Goal: Task Accomplishment & Management: Manage account settings

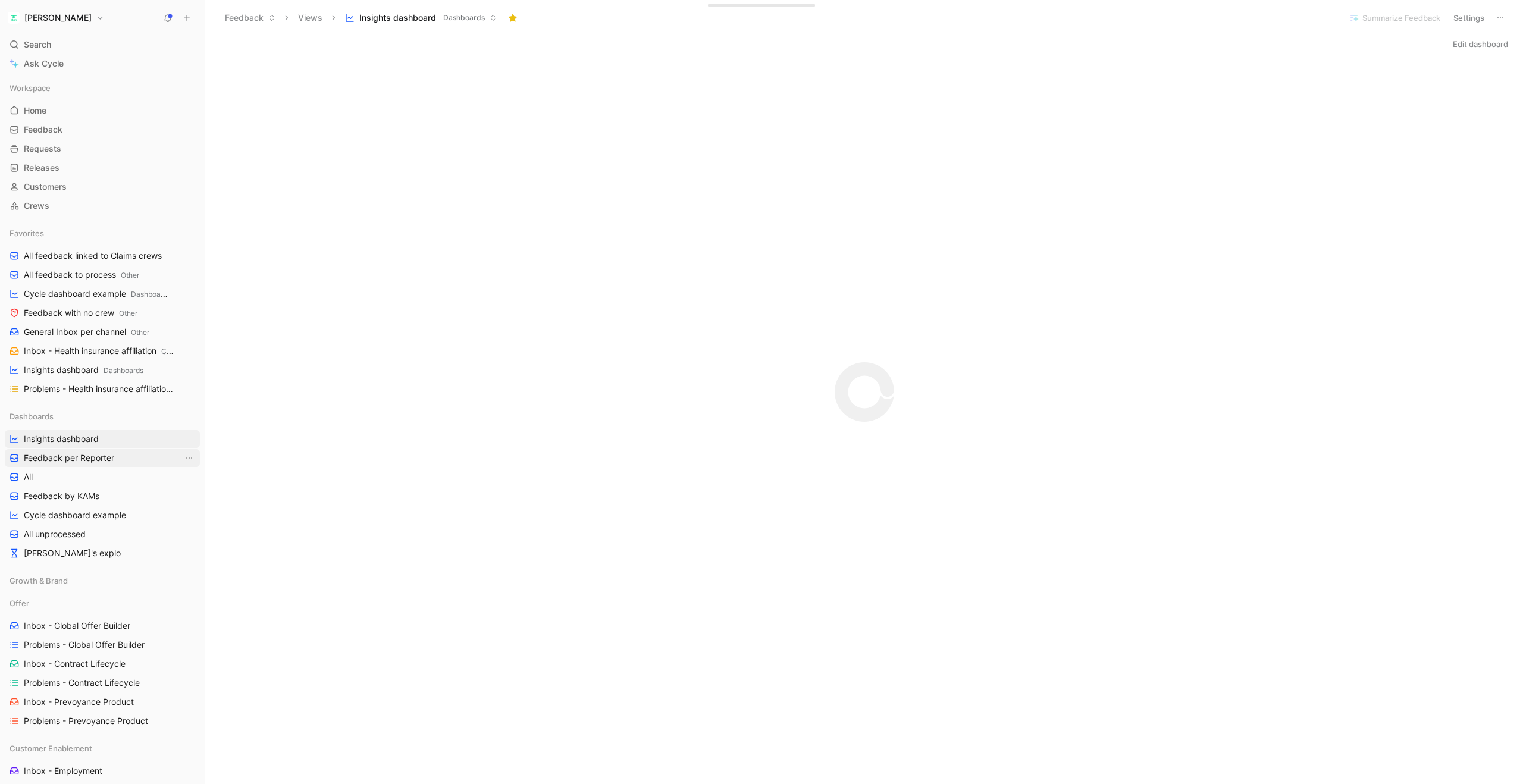
click at [80, 459] on span "Feedback per Reporter" at bounding box center [69, 457] width 90 height 12
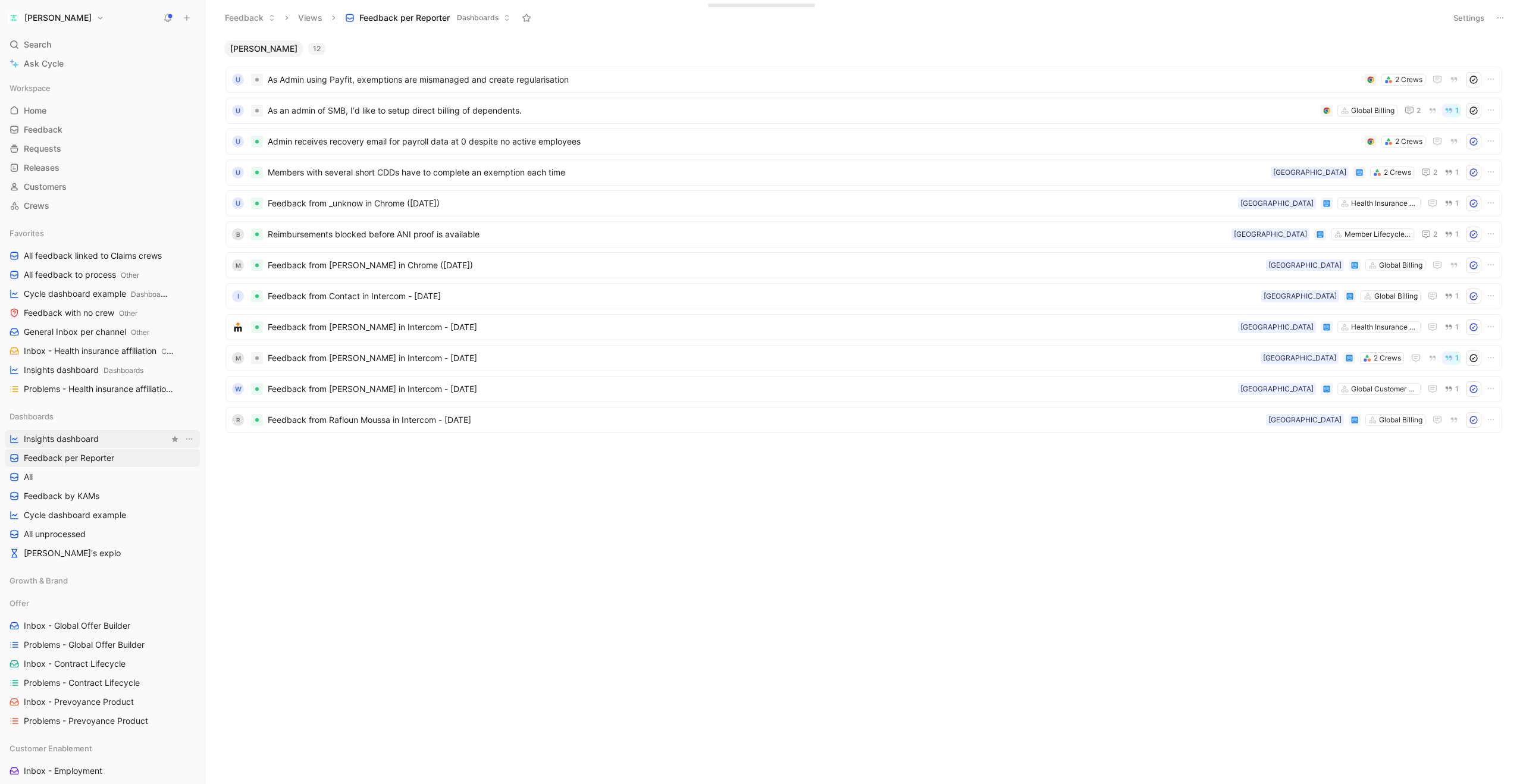
click at [77, 440] on span "Insights dashboard" at bounding box center [61, 438] width 75 height 12
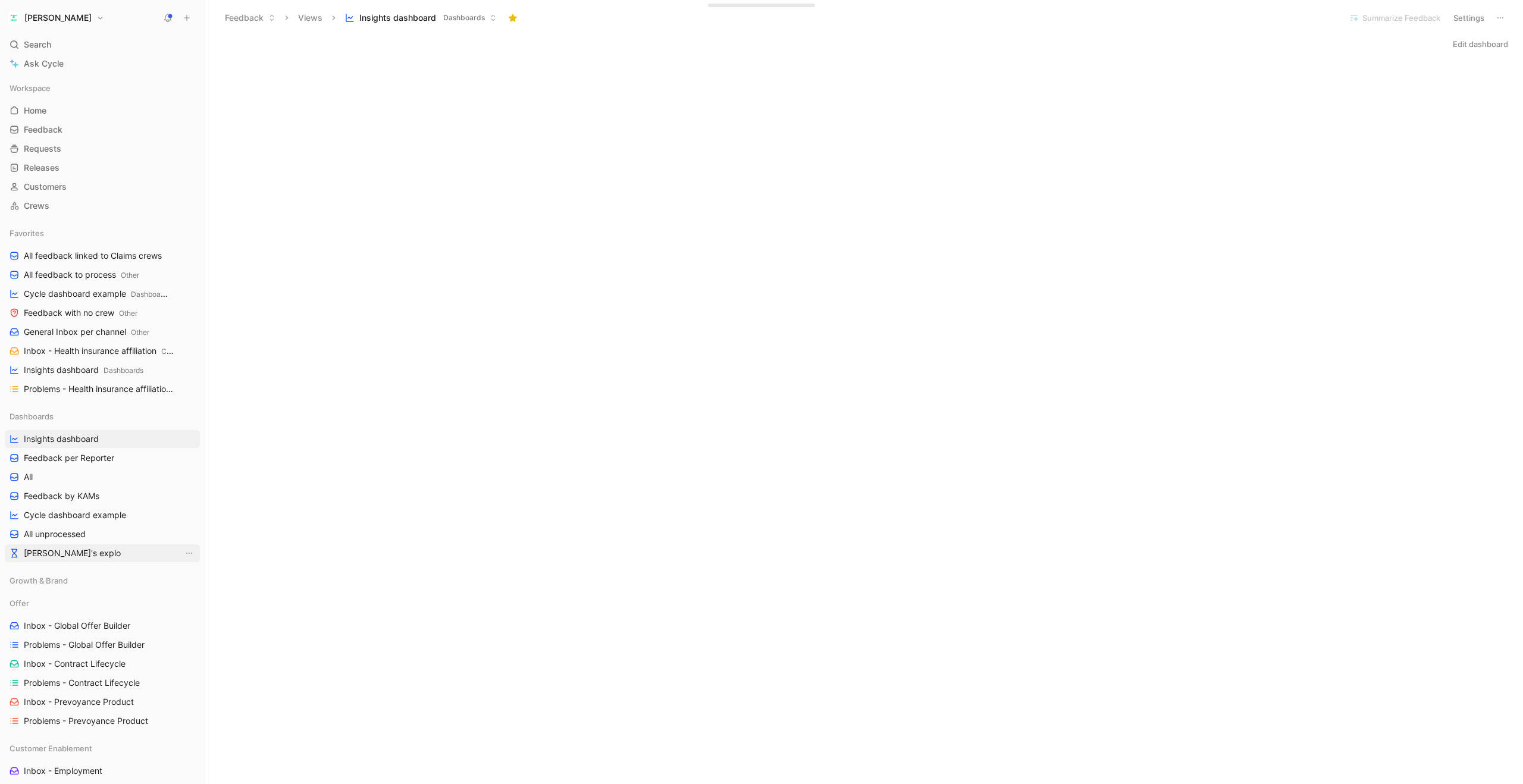
click at [62, 551] on span "[PERSON_NAME]'s explo" at bounding box center [72, 553] width 97 height 12
click at [1483, 44] on button "Edit dashboard" at bounding box center [1480, 44] width 66 height 17
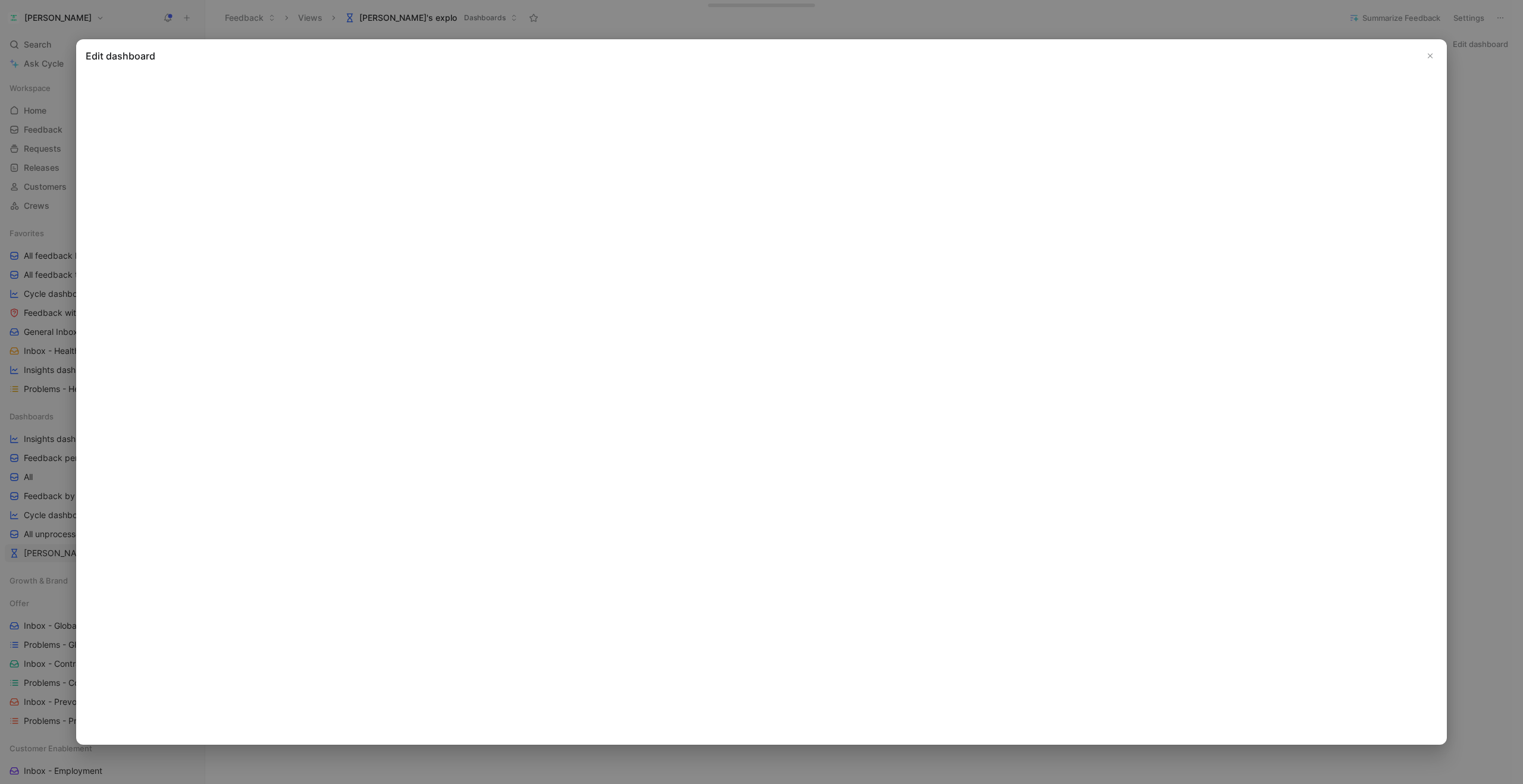
click at [1430, 58] on icon "Close" at bounding box center [1430, 56] width 8 height 8
